Goal: Information Seeking & Learning: Understand process/instructions

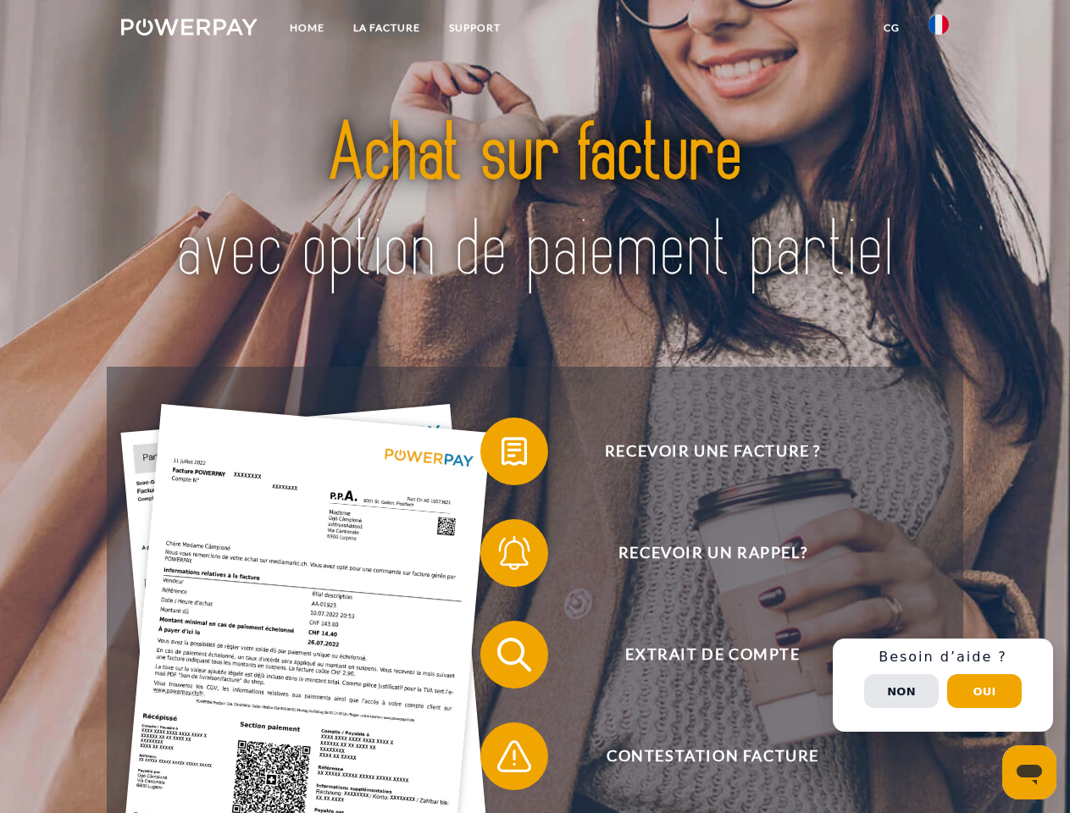
click at [189, 30] on img at bounding box center [189, 27] width 136 height 17
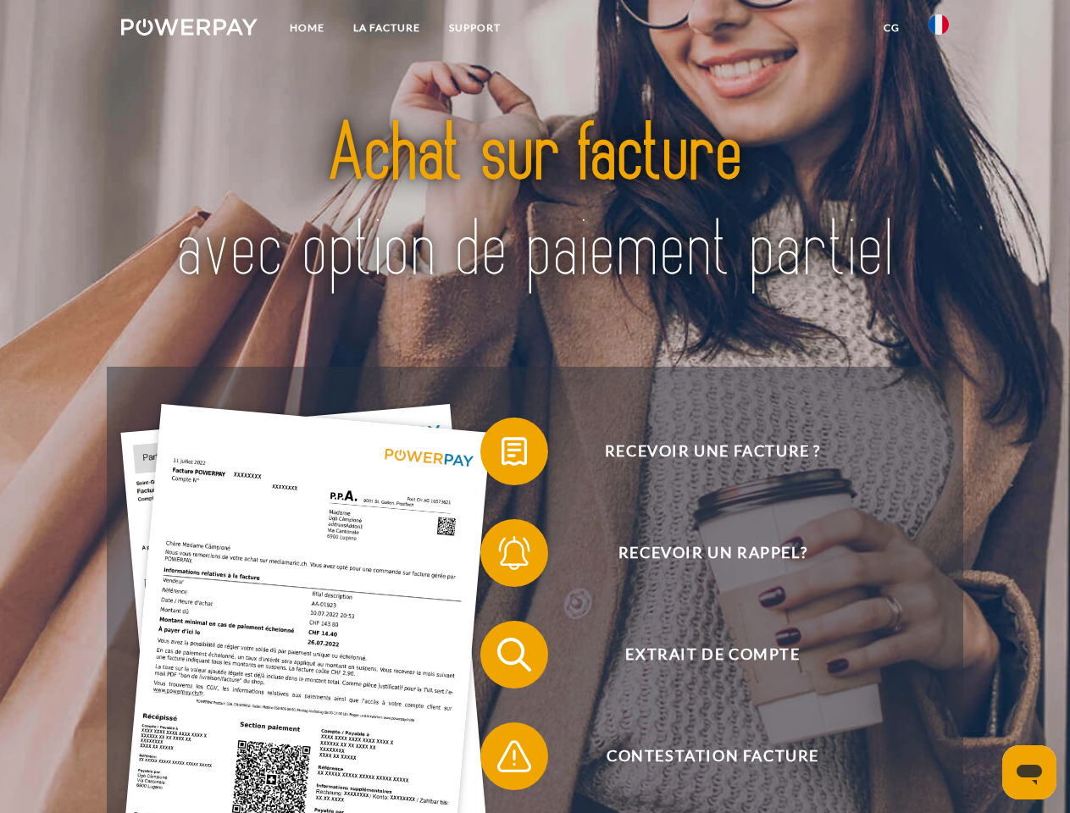
click at [938, 30] on img at bounding box center [938, 24] width 20 height 20
click at [891, 28] on link "CG" at bounding box center [891, 28] width 45 height 30
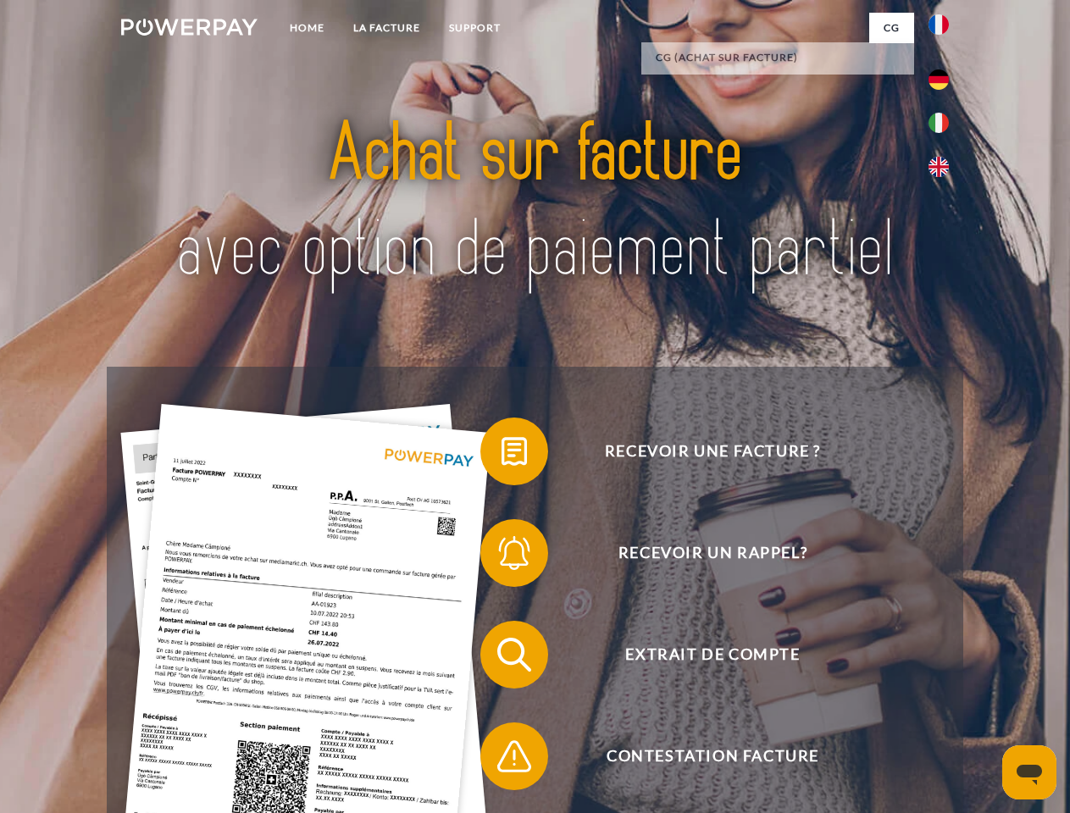
click at [501, 455] on span at bounding box center [488, 451] width 85 height 85
click at [501, 556] on span at bounding box center [488, 553] width 85 height 85
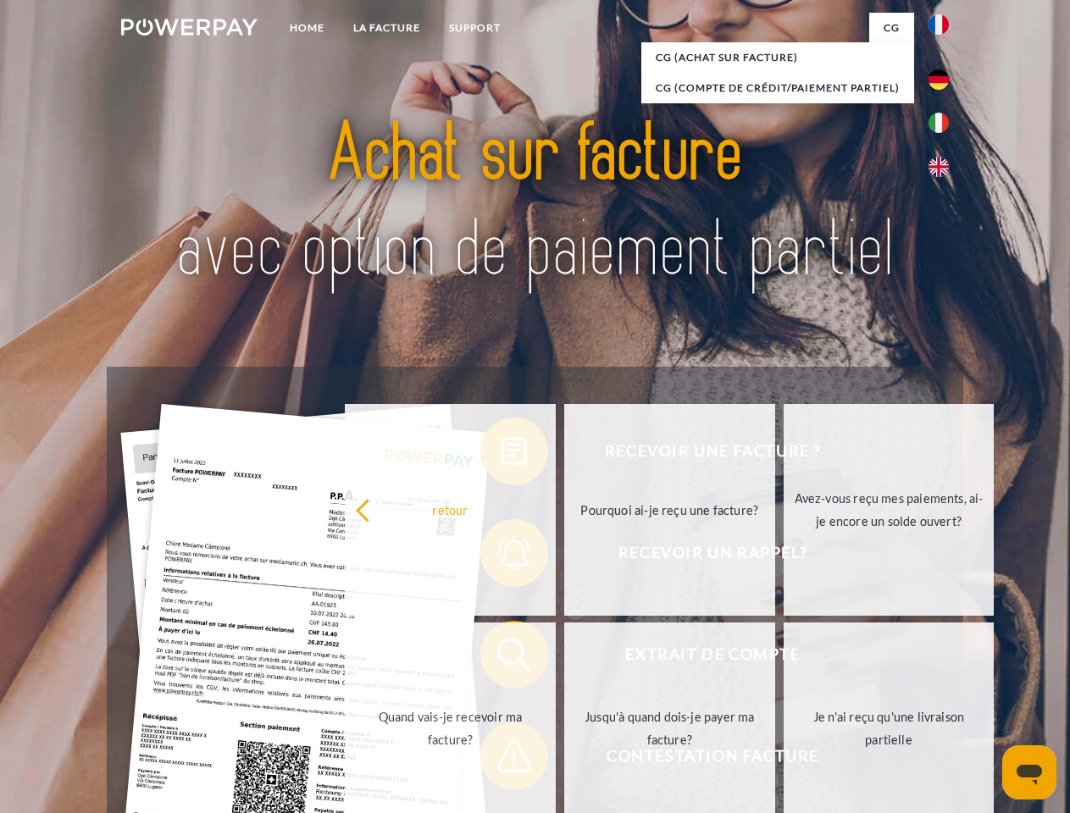
click at [564, 658] on link "Jusqu'à quand dois-je payer ma facture?" at bounding box center [669, 729] width 211 height 212
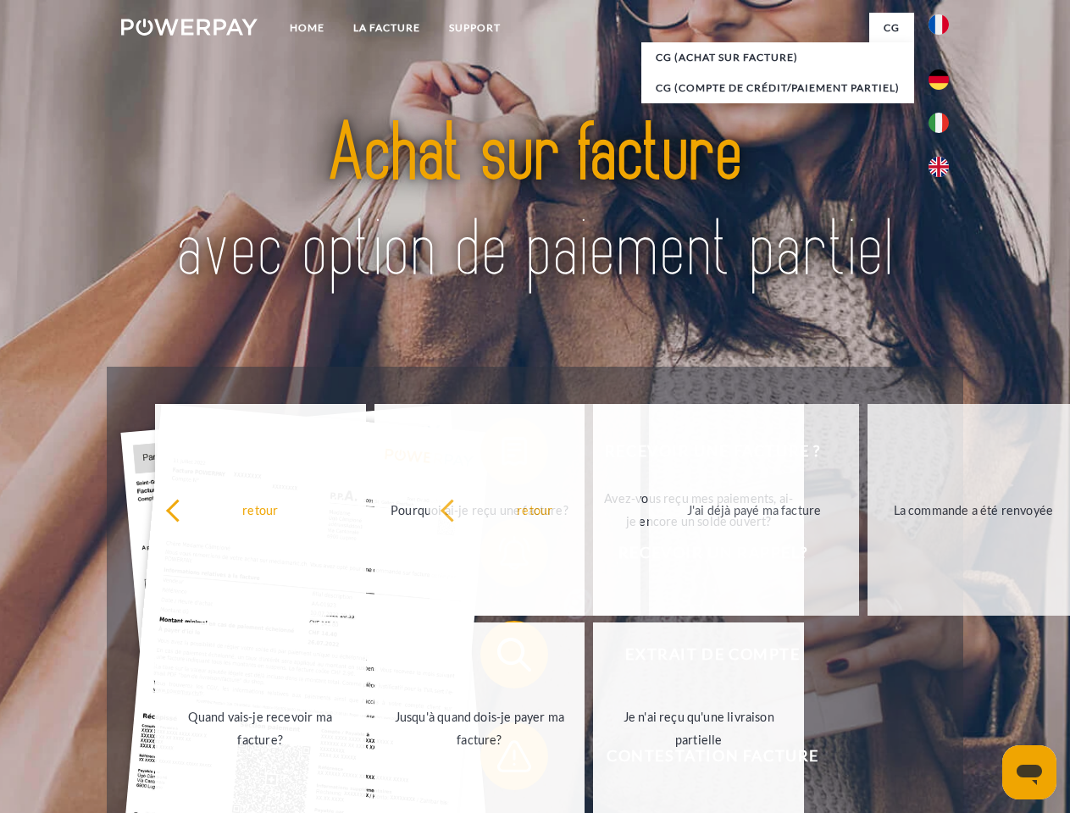
click at [501, 760] on span at bounding box center [488, 756] width 85 height 85
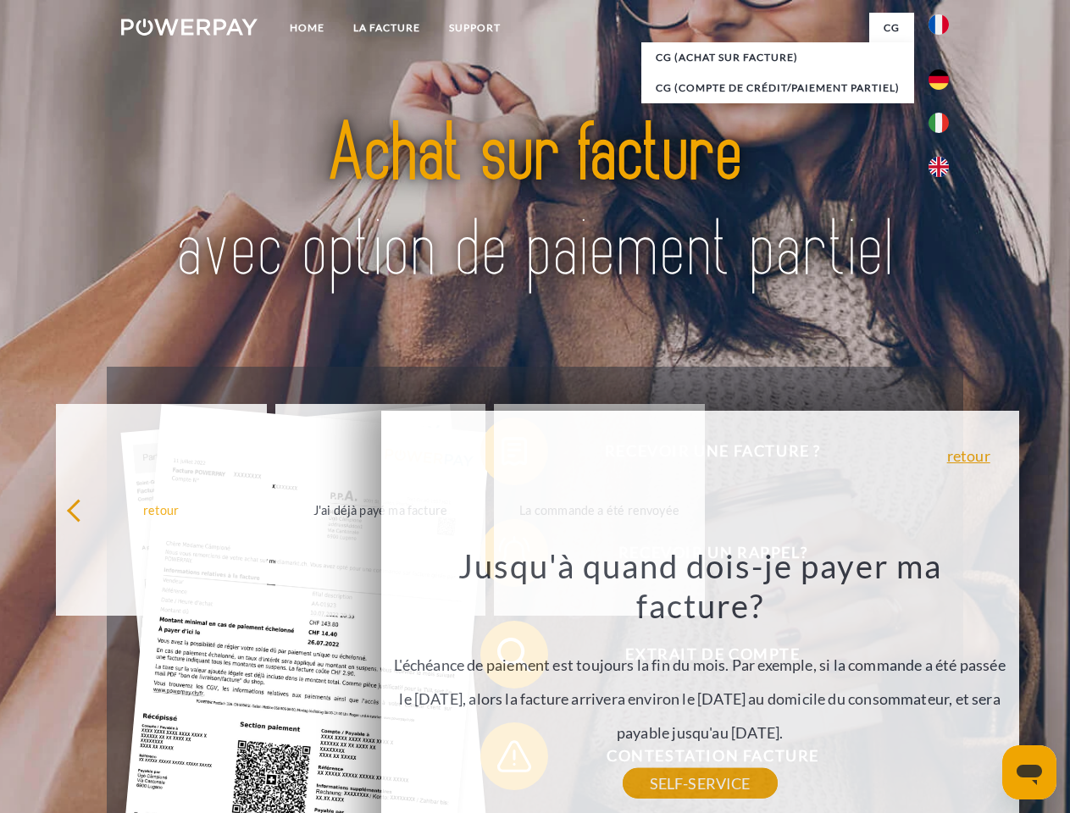
click at [943, 685] on div "Recevoir une facture ? Recevoir un rappel? Extrait de compte retour" at bounding box center [534, 706] width 855 height 678
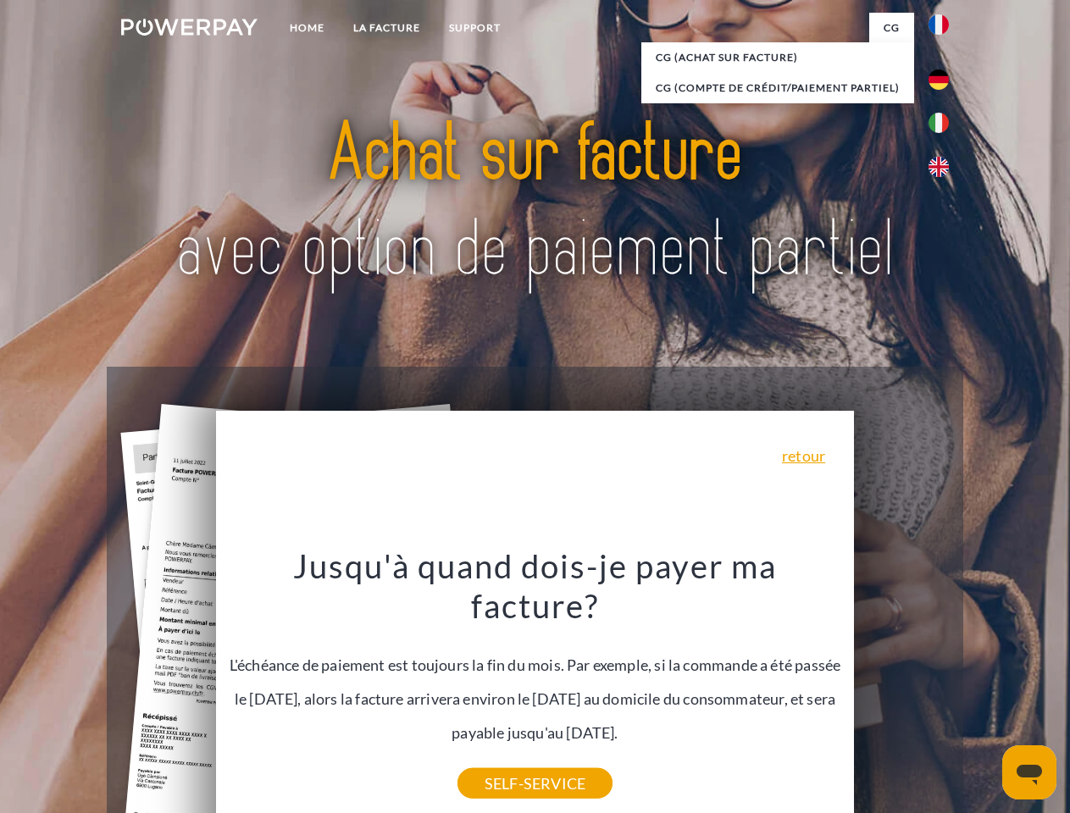
click at [901, 689] on span "Extrait de compte" at bounding box center [712, 655] width 415 height 68
click at [984, 691] on header "Home LA FACTURE Support" at bounding box center [535, 585] width 1070 height 1170
